Goal: Find specific page/section: Find specific page/section

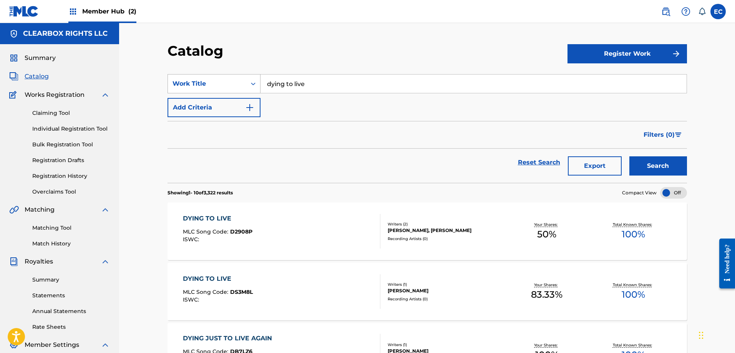
drag, startPoint x: 346, startPoint y: 87, endPoint x: 217, endPoint y: 81, distance: 129.5
click at [217, 81] on div "SearchWithCriteriac006eec8-f320-4349-b03b-a680bdde614b Work Title dying to live" at bounding box center [426, 83] width 519 height 19
type input "love in any la"
click at [354, 100] on div "love in any la nguage" at bounding box center [415, 101] width 310 height 14
click at [652, 175] on button "Search" at bounding box center [658, 165] width 58 height 19
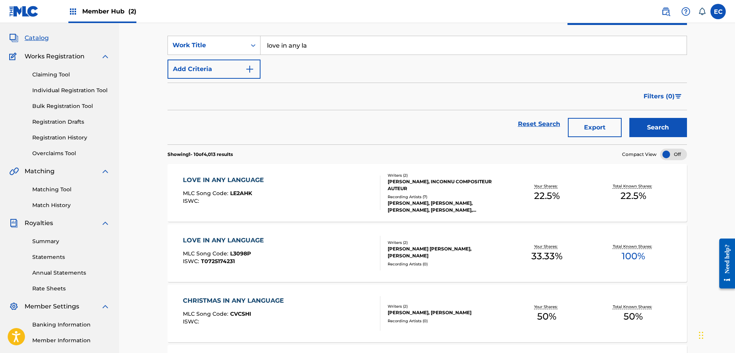
scroll to position [77, 0]
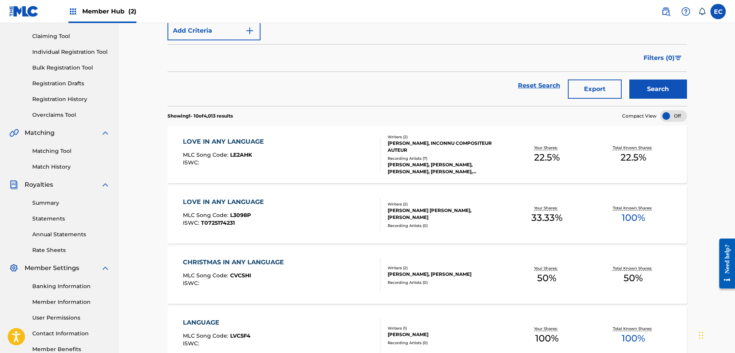
click at [230, 143] on div "LOVE IN ANY LANGUAGE" at bounding box center [225, 141] width 85 height 9
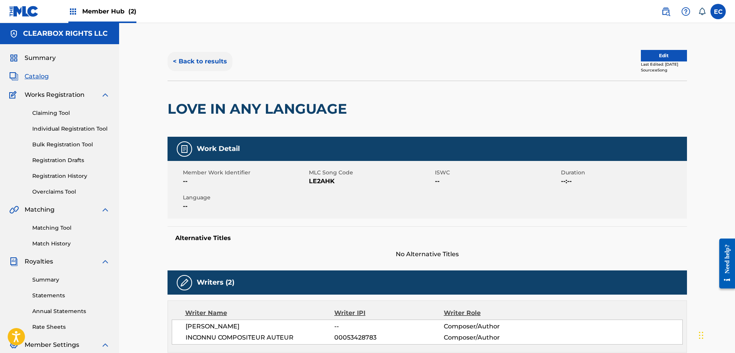
click at [224, 60] on button "< Back to results" at bounding box center [199, 61] width 65 height 19
